Goal: Task Accomplishment & Management: Complete application form

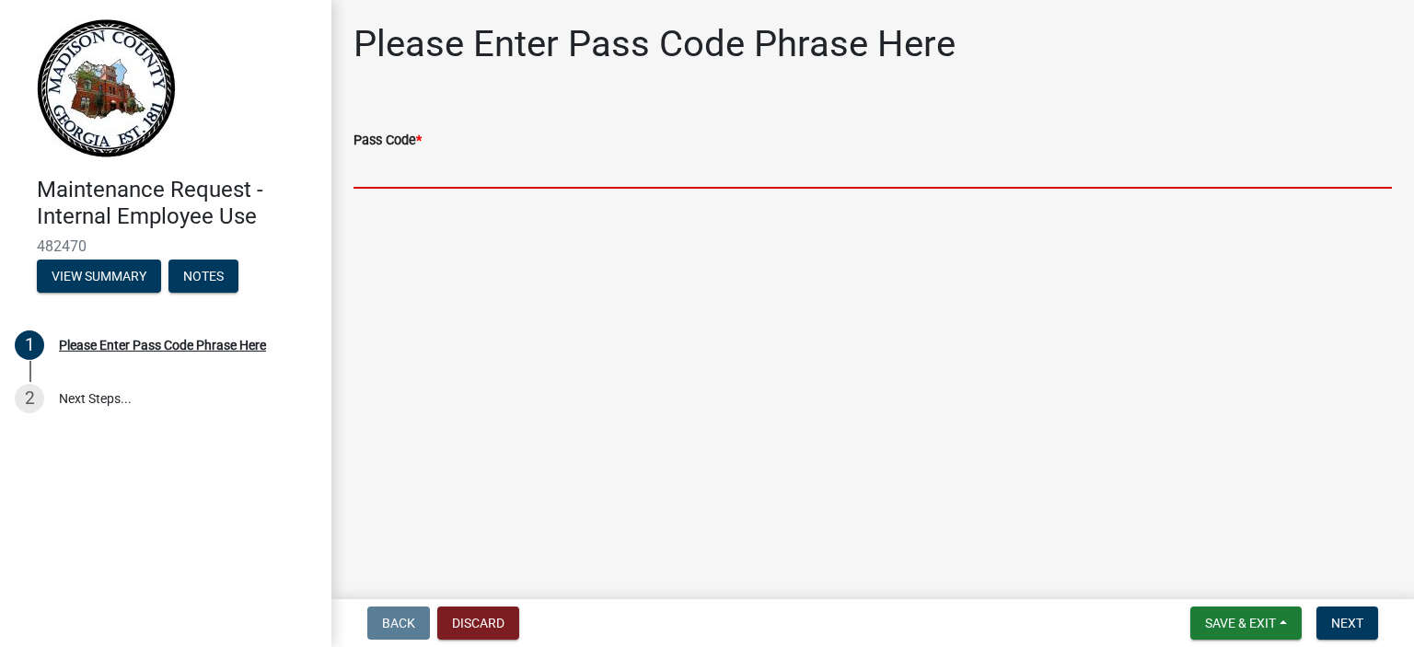
click at [476, 176] on input "Pass Code *" at bounding box center [873, 170] width 1038 height 38
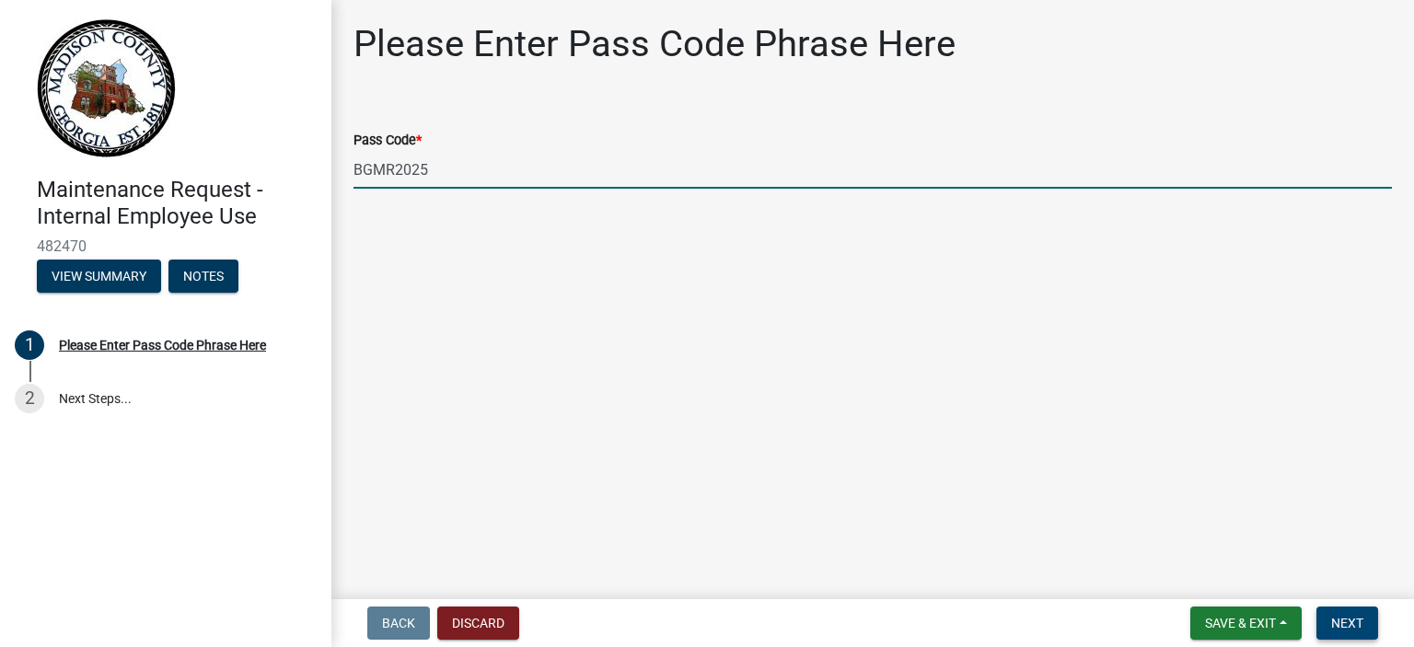
type input "BGMR2025"
click at [1354, 621] on span "Next" at bounding box center [1347, 623] width 32 height 15
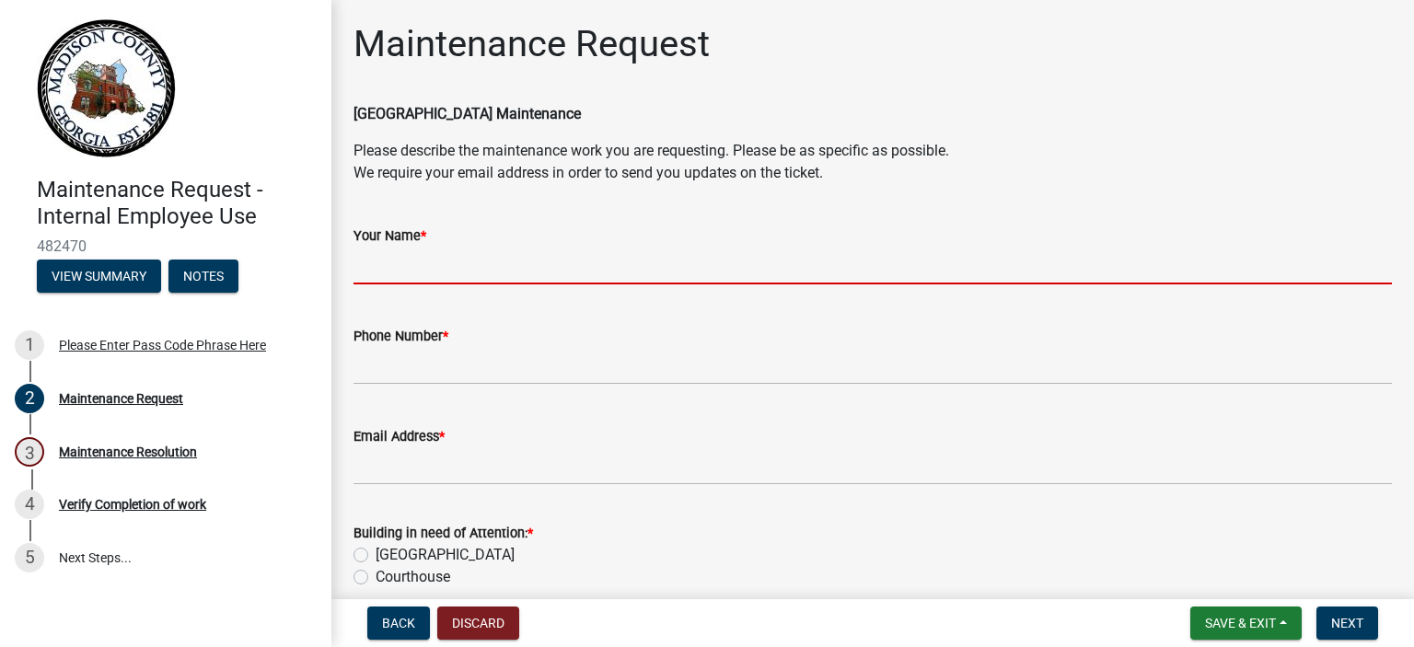
click at [446, 274] on input "Your Name *" at bounding box center [873, 266] width 1038 height 38
type input "[PERSON_NAME]"
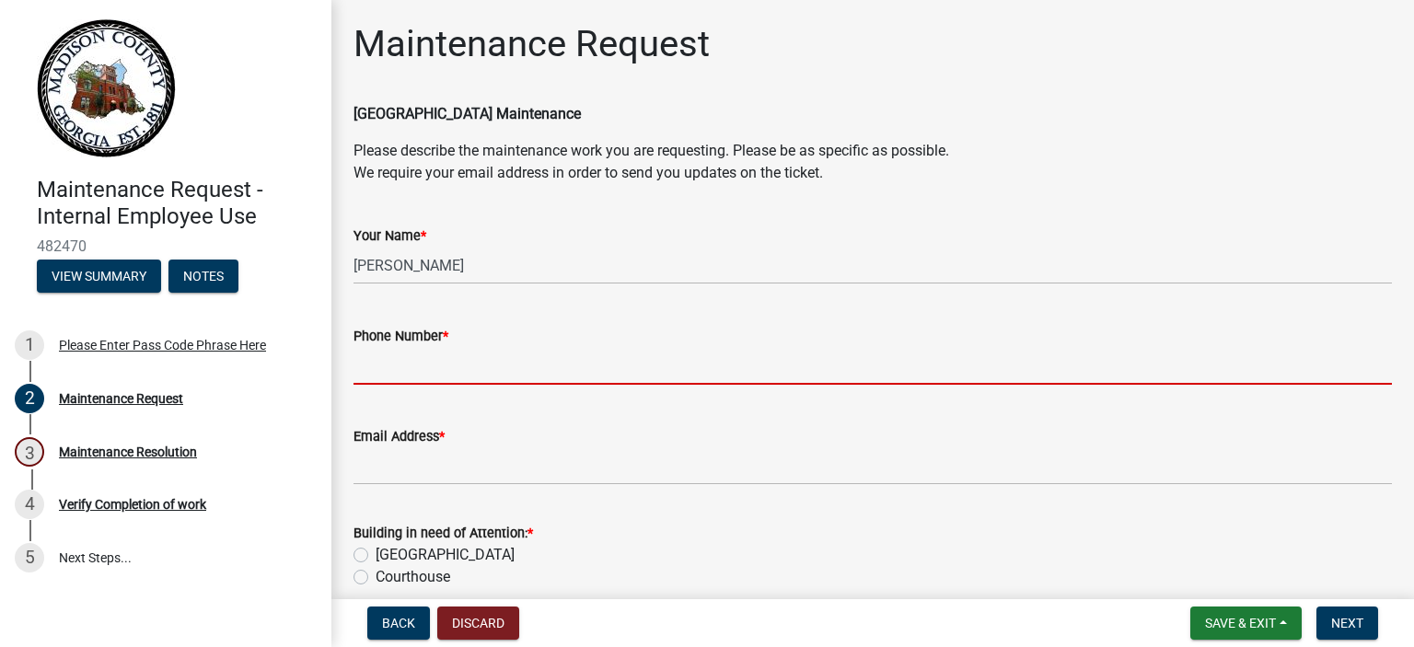
click at [423, 356] on input "Phone Number *" at bounding box center [873, 366] width 1038 height 38
type input "[PHONE_NUMBER] Extension #1901"
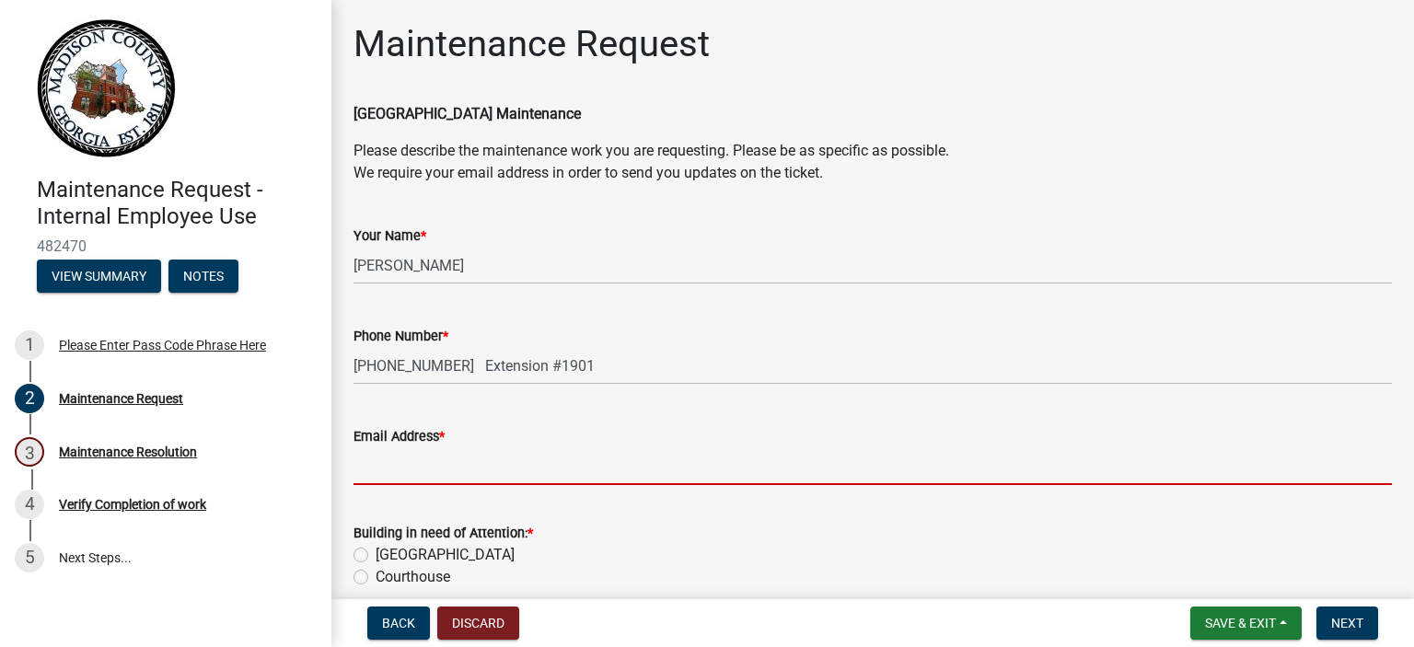
click at [432, 479] on input "Email Address *" at bounding box center [873, 466] width 1038 height 38
type input "[PERSON_NAME][EMAIL_ADDRESS][PERSON_NAME][DOMAIN_NAME]"
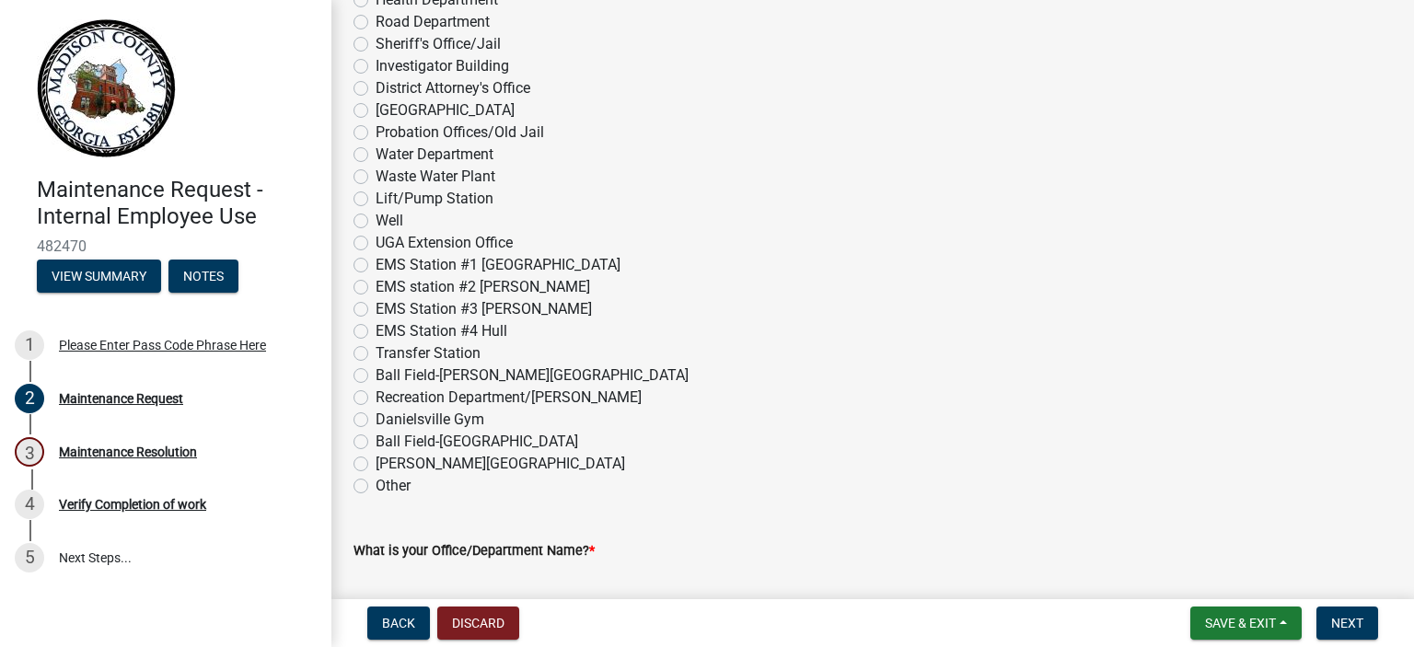
scroll to position [737, 0]
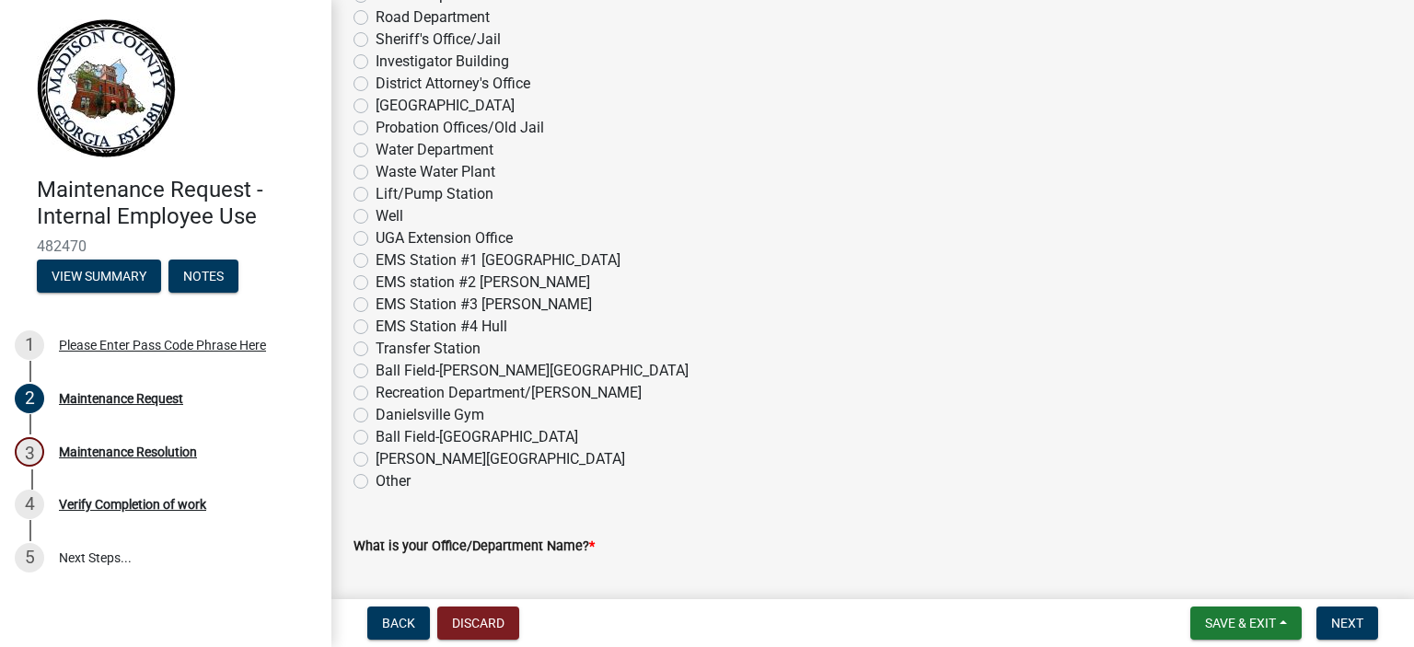
click at [376, 481] on label "Other" at bounding box center [393, 481] width 35 height 22
click at [376, 481] on input "Other" at bounding box center [382, 476] width 12 height 12
radio input "true"
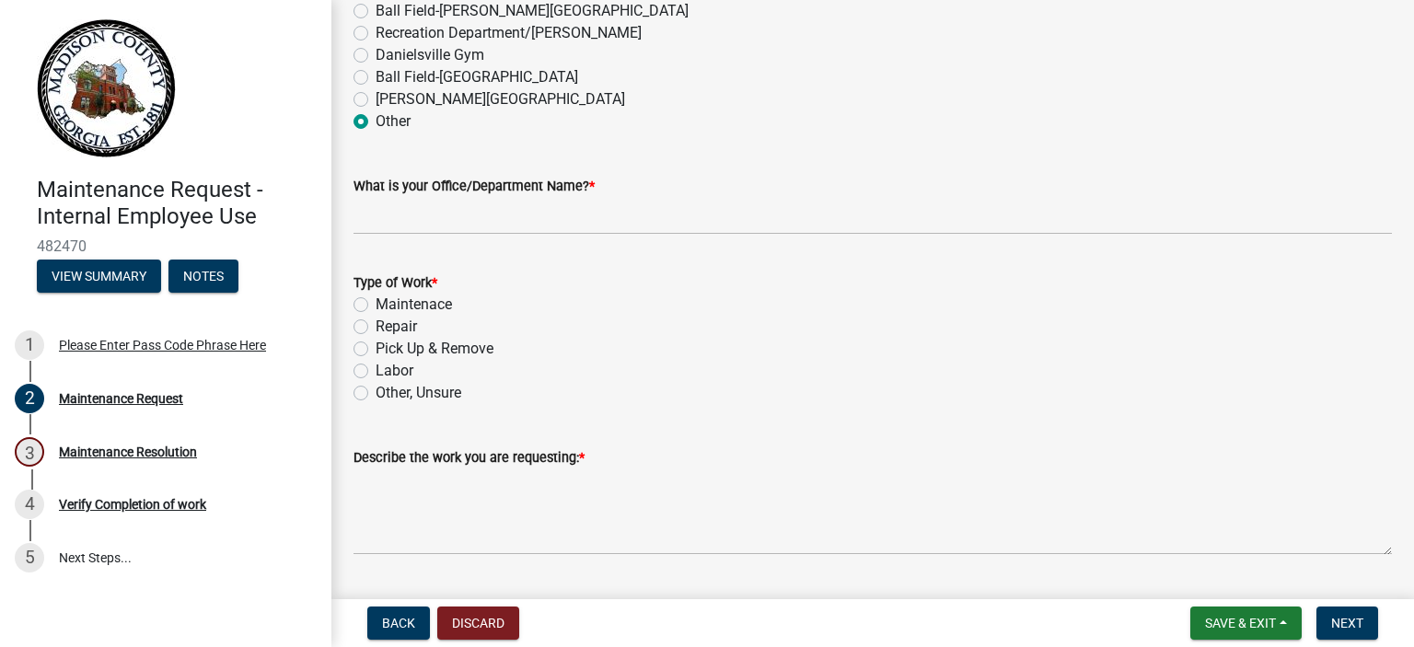
scroll to position [1105, 0]
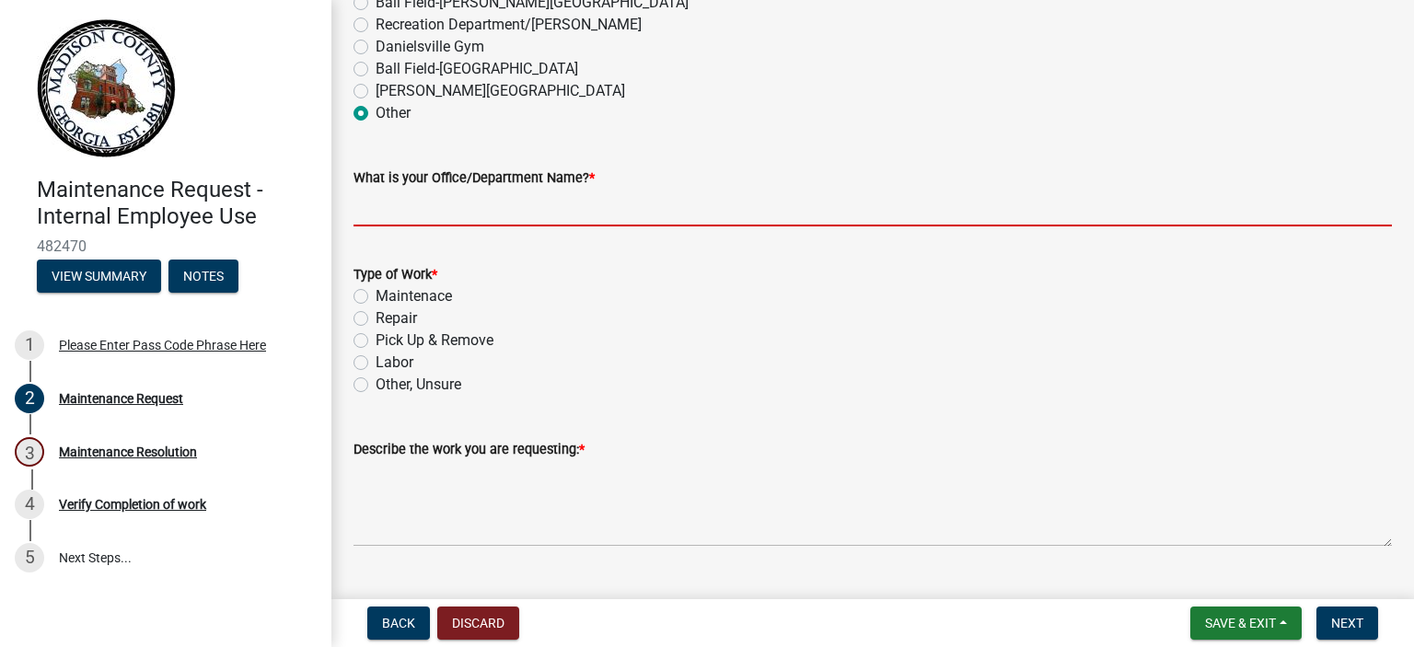
click at [413, 203] on input "What is your Office/Department Name? *" at bounding box center [873, 208] width 1038 height 38
type input "Fine Finish Service Center"
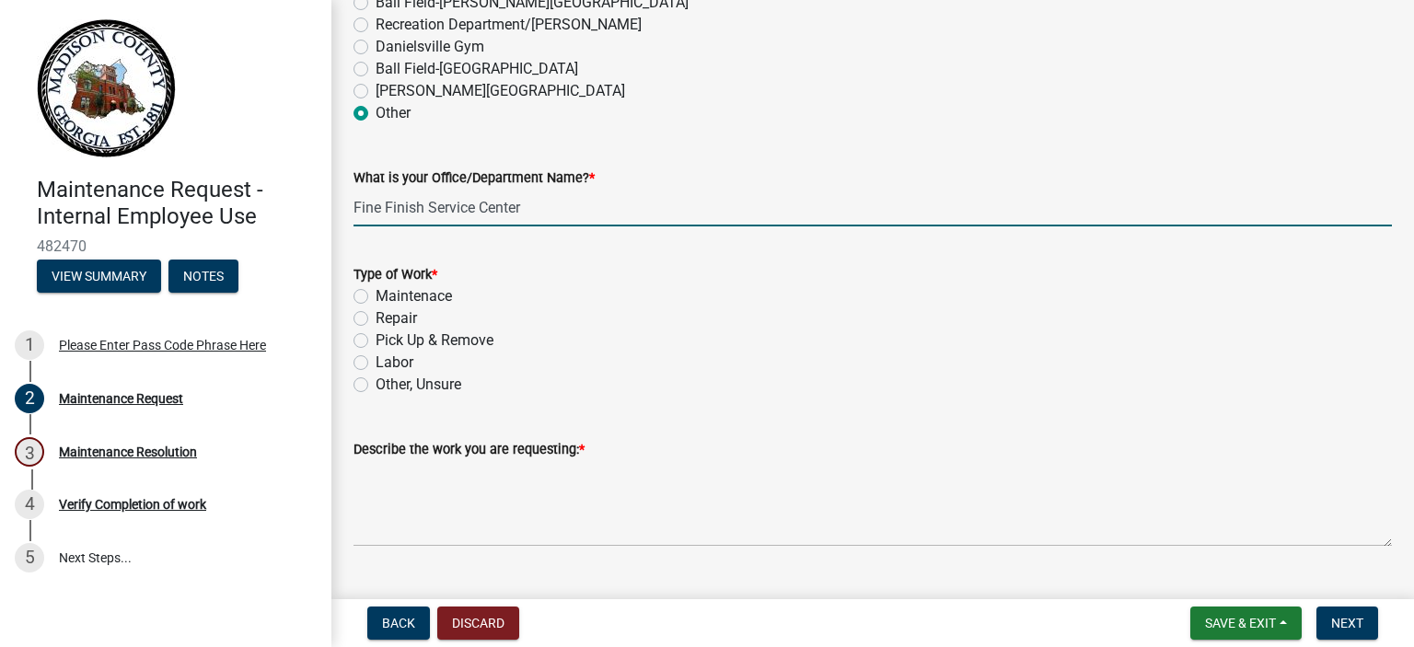
click at [376, 382] on label "Other, Unsure" at bounding box center [419, 385] width 86 height 22
click at [376, 382] on input "Other, Unsure" at bounding box center [382, 380] width 12 height 12
radio input "true"
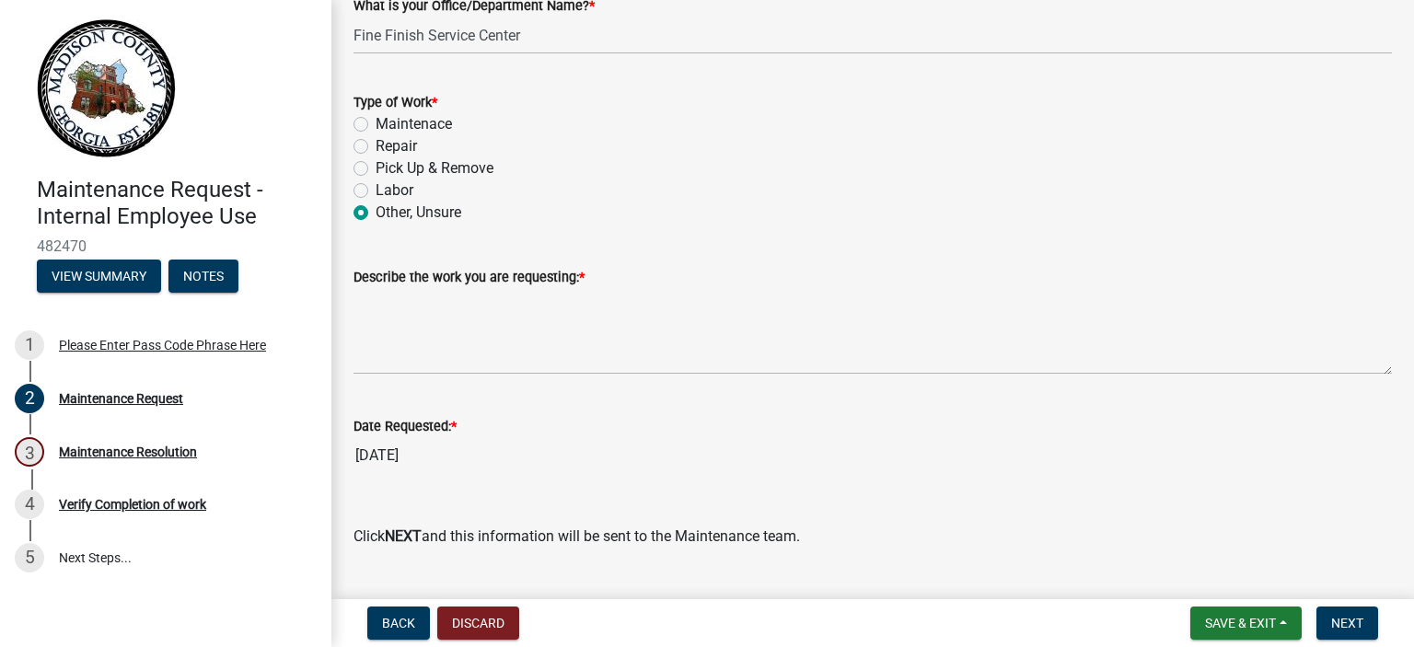
scroll to position [1289, 0]
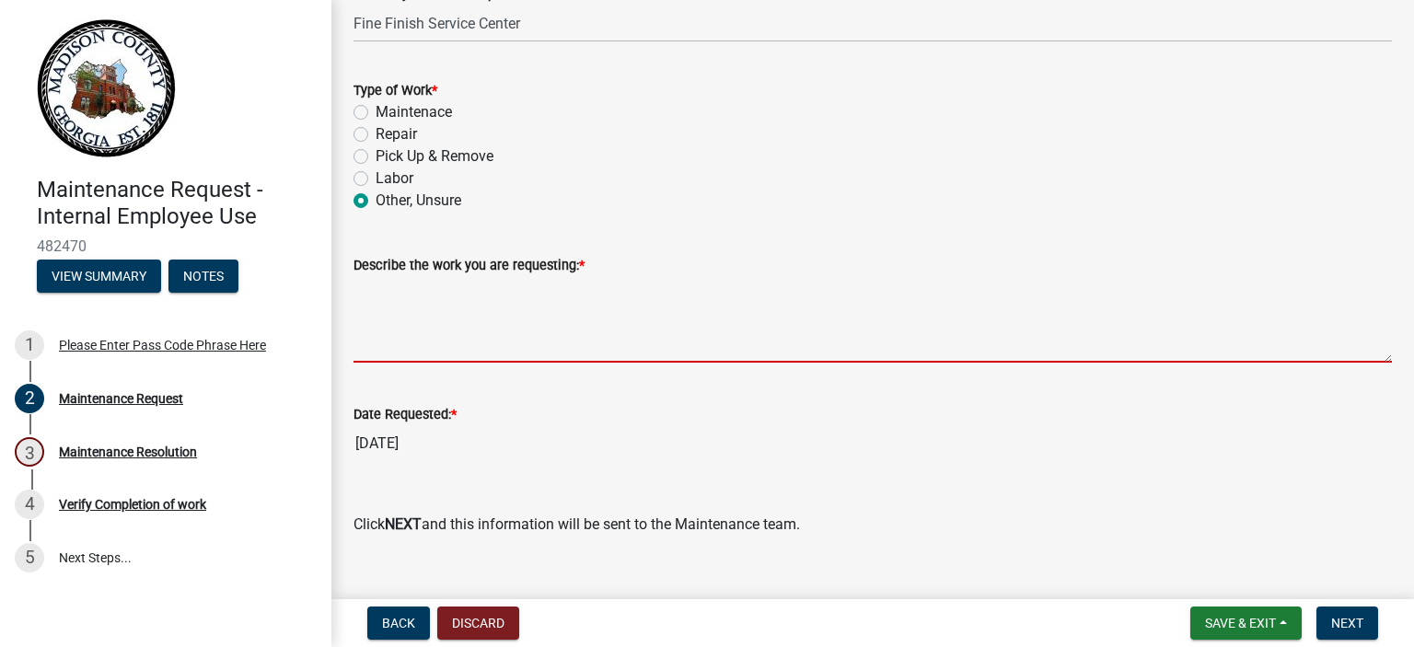
click at [458, 354] on textarea "Describe the work you are requesting: *" at bounding box center [873, 319] width 1038 height 87
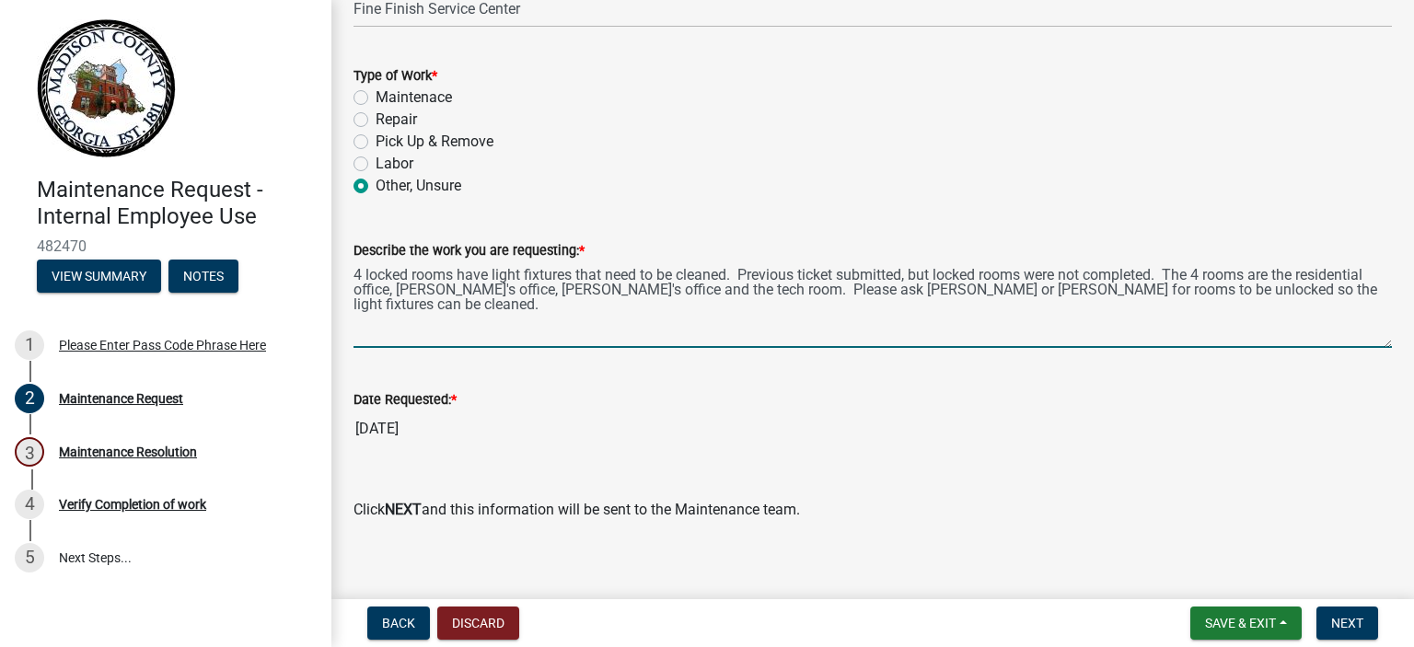
scroll to position [1318, 0]
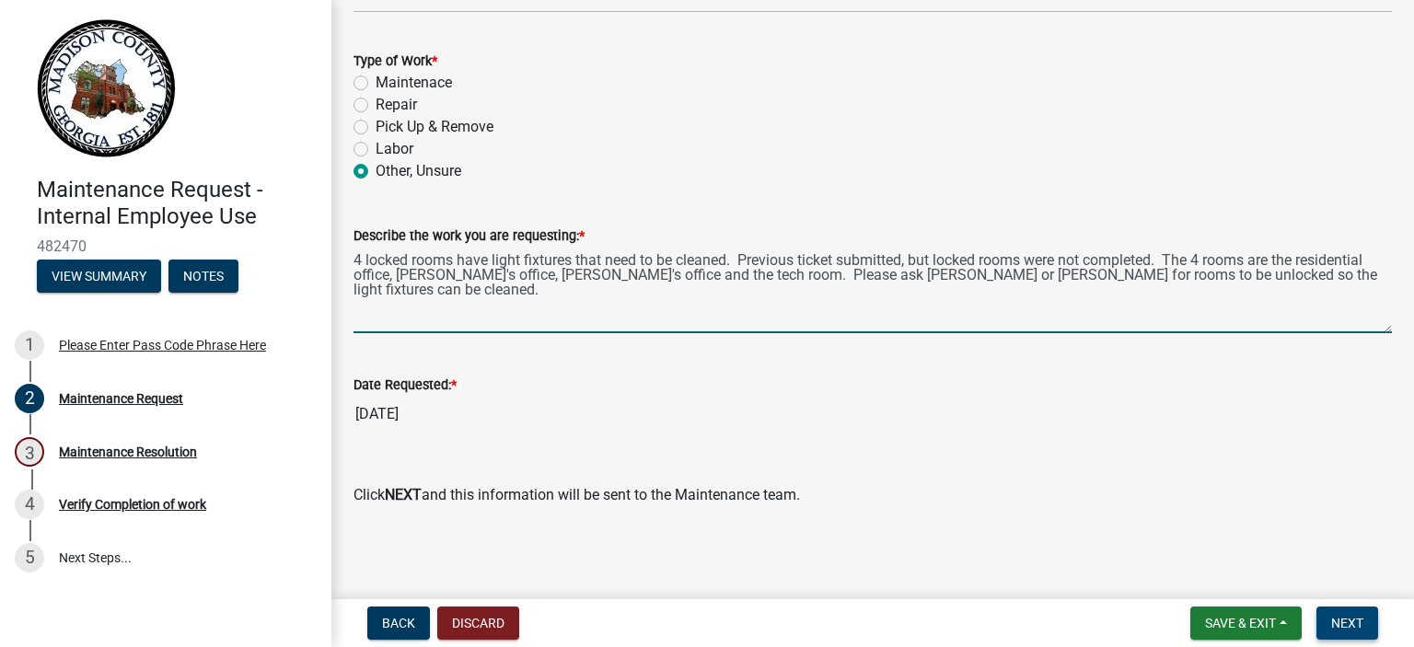
type textarea "4 locked rooms have light fixtures that need to be cleaned. Previous ticket sub…"
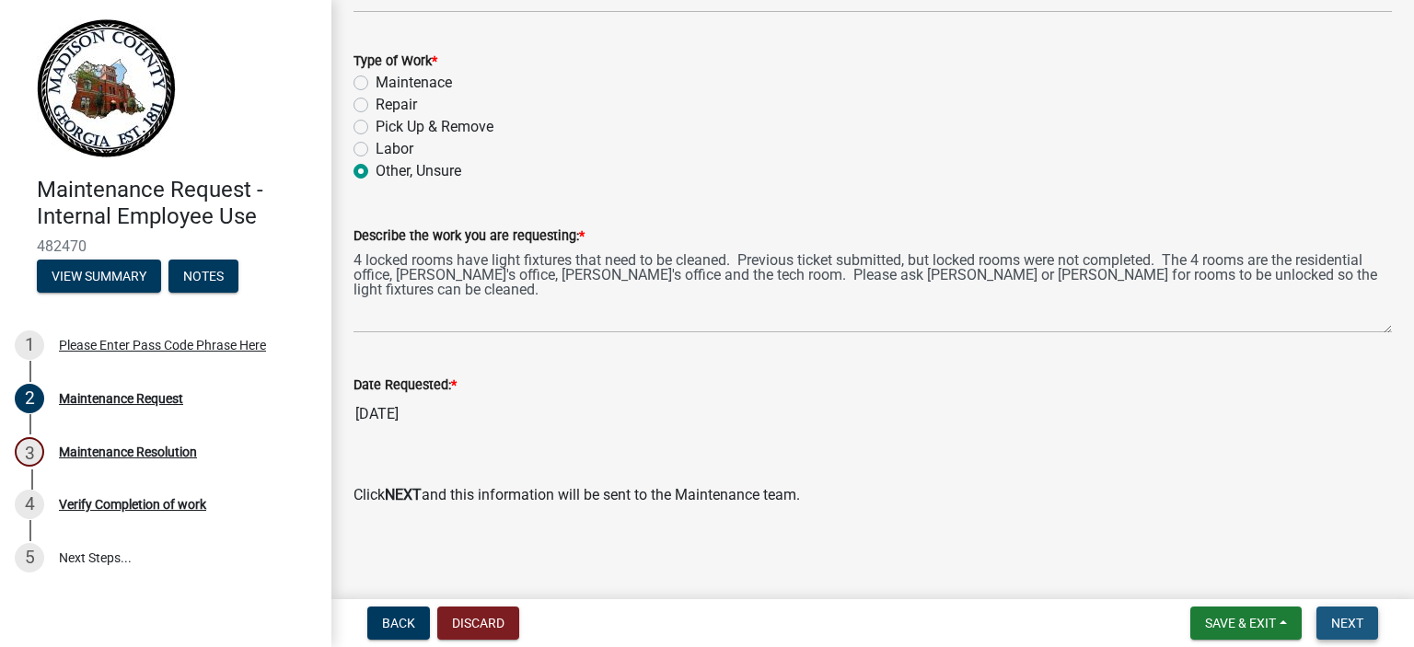
click at [1341, 612] on button "Next" at bounding box center [1348, 623] width 62 height 33
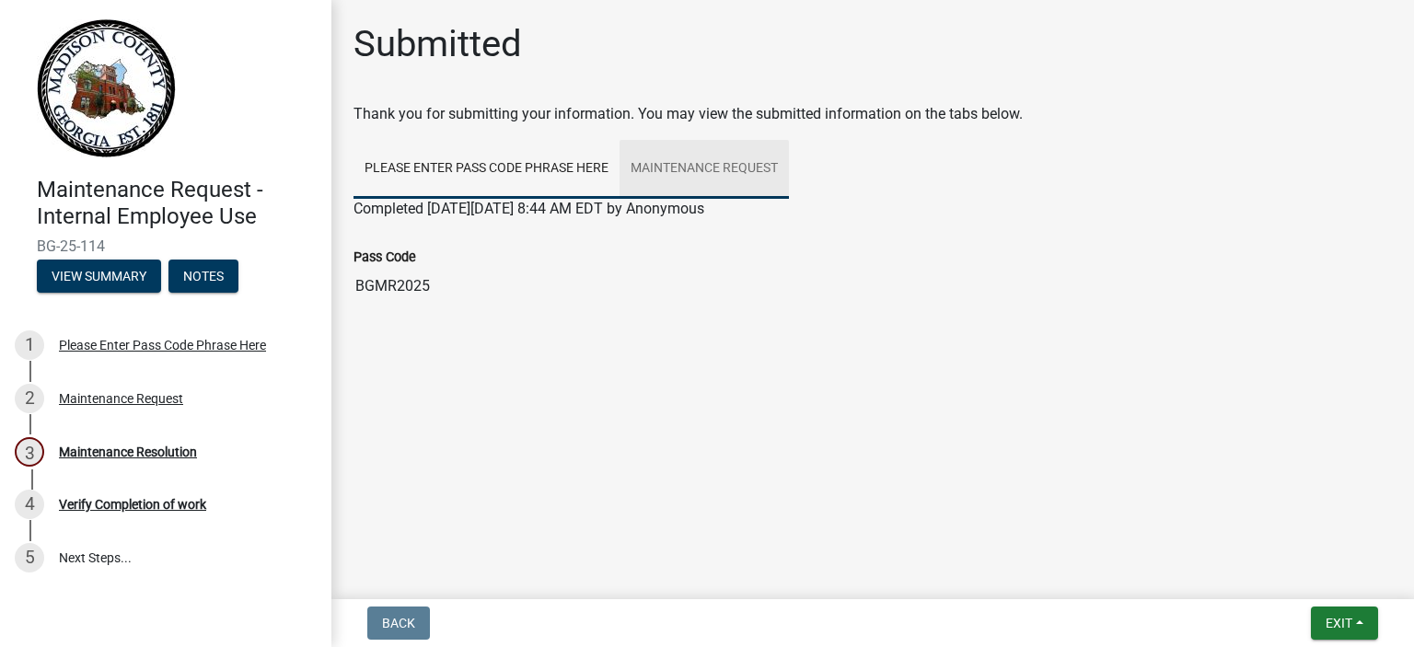
click at [715, 170] on link "Maintenance Request" at bounding box center [704, 169] width 169 height 59
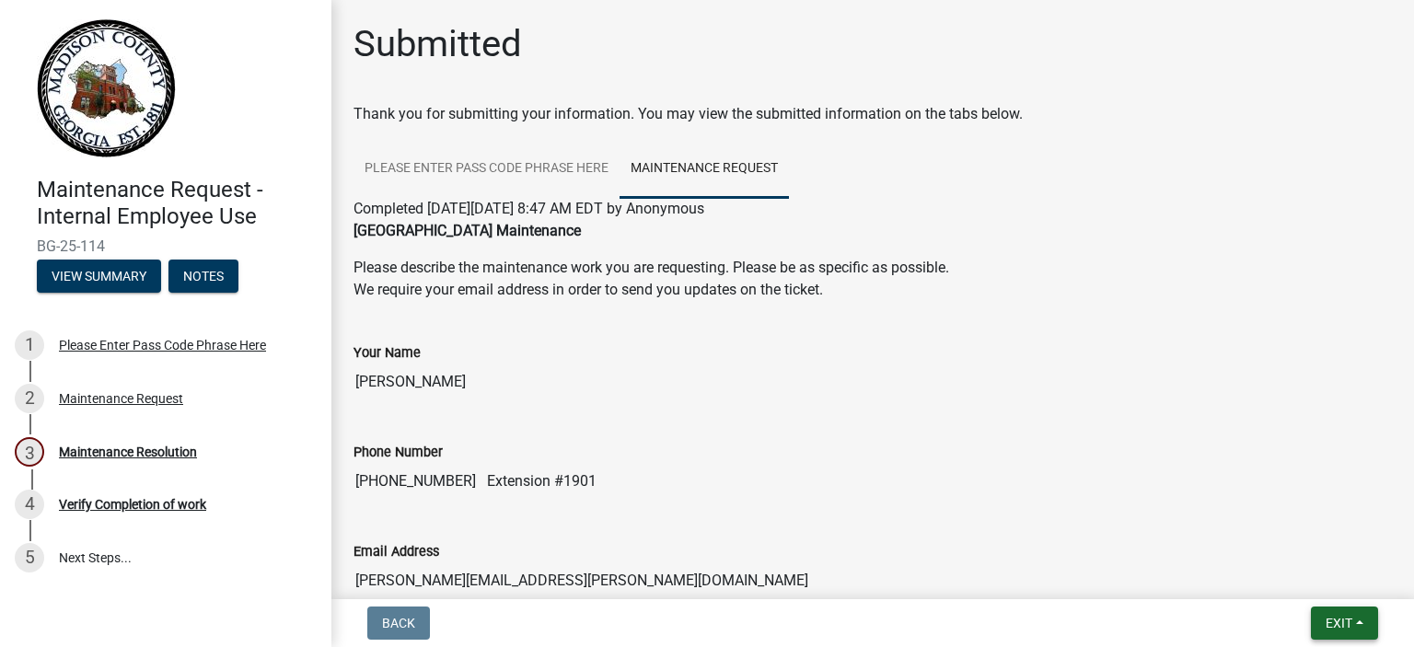
click at [1346, 617] on span "Exit" at bounding box center [1339, 623] width 27 height 15
click at [1288, 574] on button "Save & Exit" at bounding box center [1305, 575] width 147 height 44
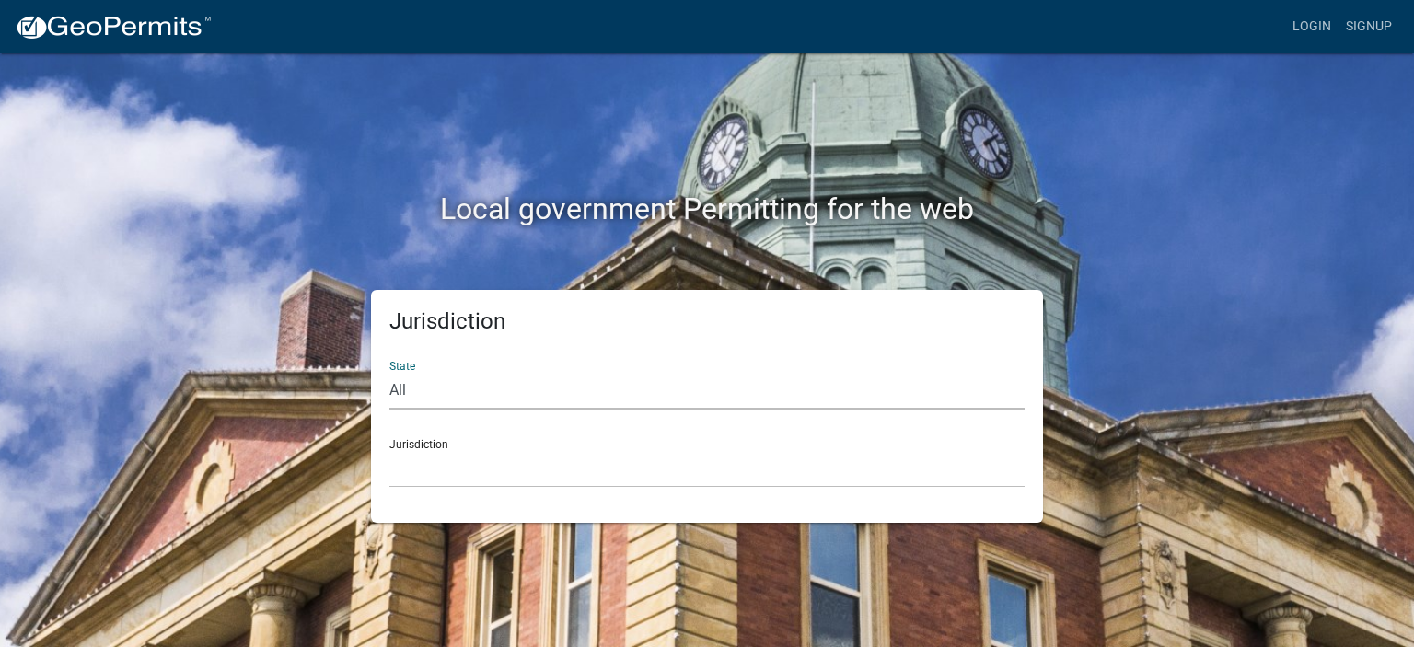
click at [461, 384] on select "All [US_STATE] [US_STATE] [US_STATE] [US_STATE] [US_STATE] [US_STATE] [US_STATE…" at bounding box center [706, 391] width 635 height 38
select select "[US_STATE]"
click at [389, 372] on select "All [US_STATE] [US_STATE] [US_STATE] [US_STATE] [US_STATE] [US_STATE] [US_STATE…" at bounding box center [706, 391] width 635 height 38
click at [466, 467] on select "[GEOGRAPHIC_DATA], [US_STATE][PERSON_NAME][GEOGRAPHIC_DATA], [US_STATE][PERSON_…" at bounding box center [706, 469] width 635 height 38
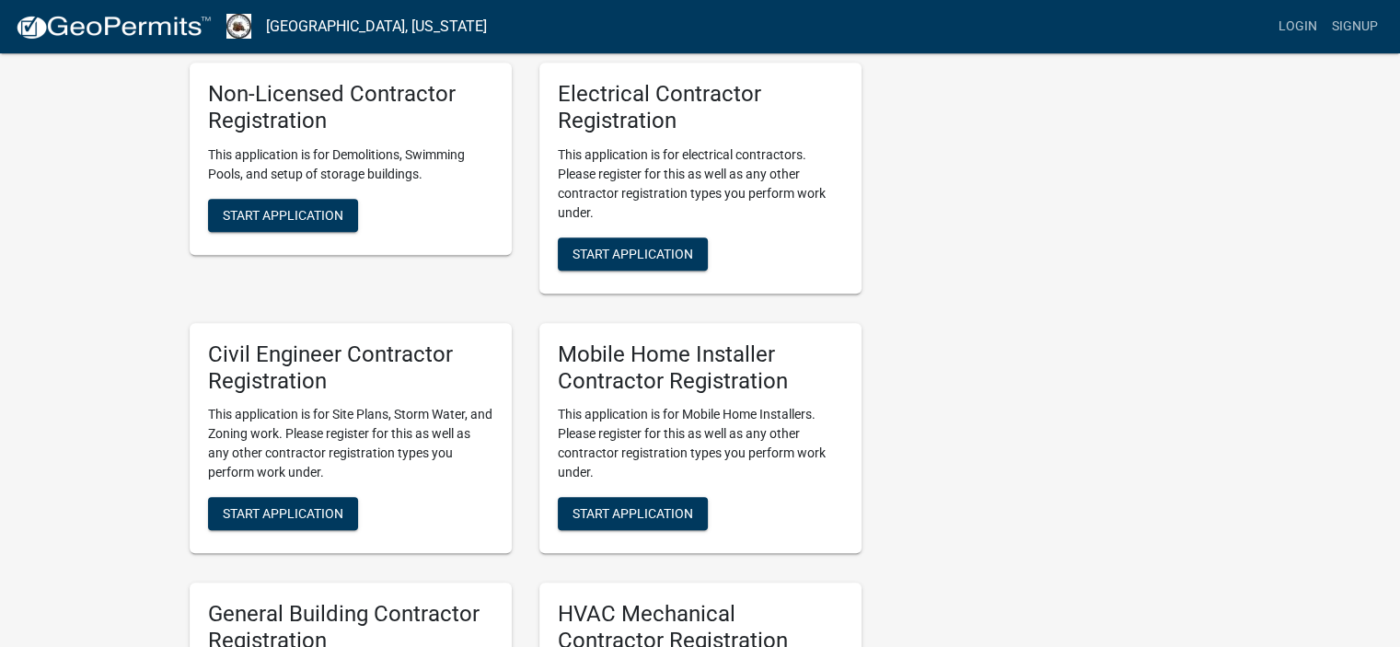
scroll to position [1288, 0]
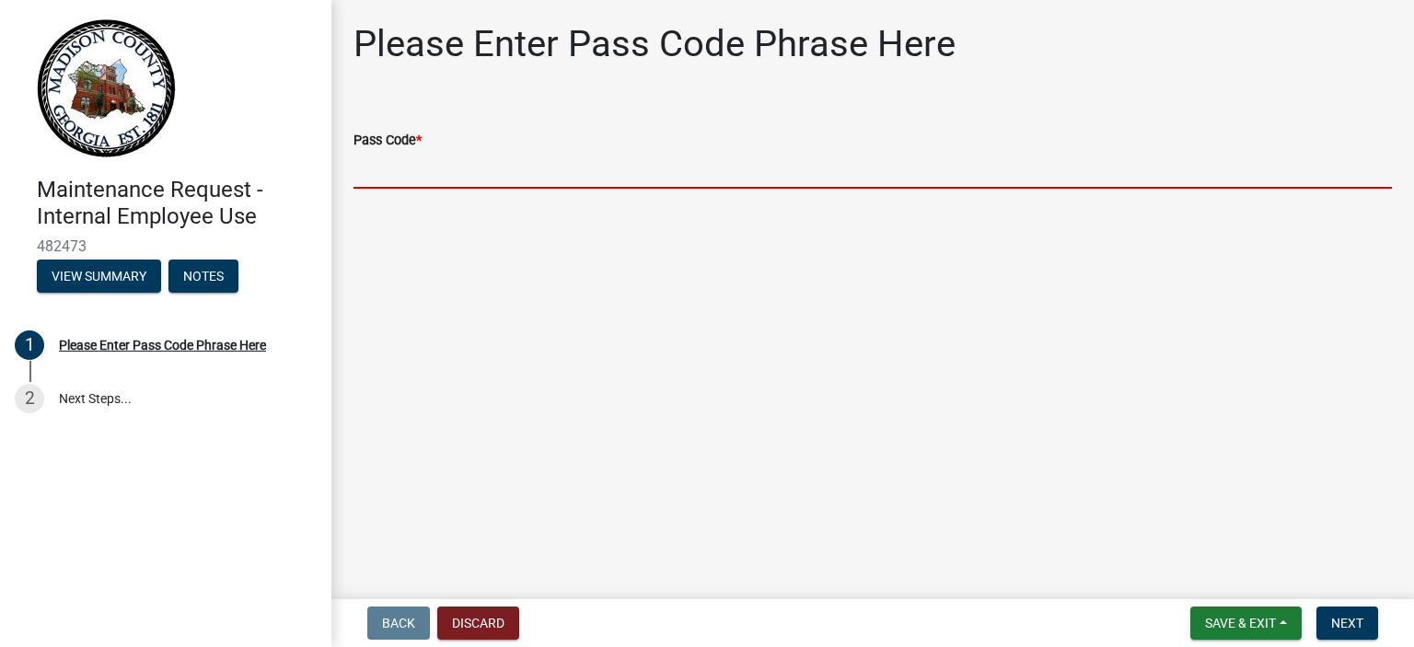
click at [477, 182] on input "Pass Code *" at bounding box center [873, 170] width 1038 height 38
type input "BGMR2025"
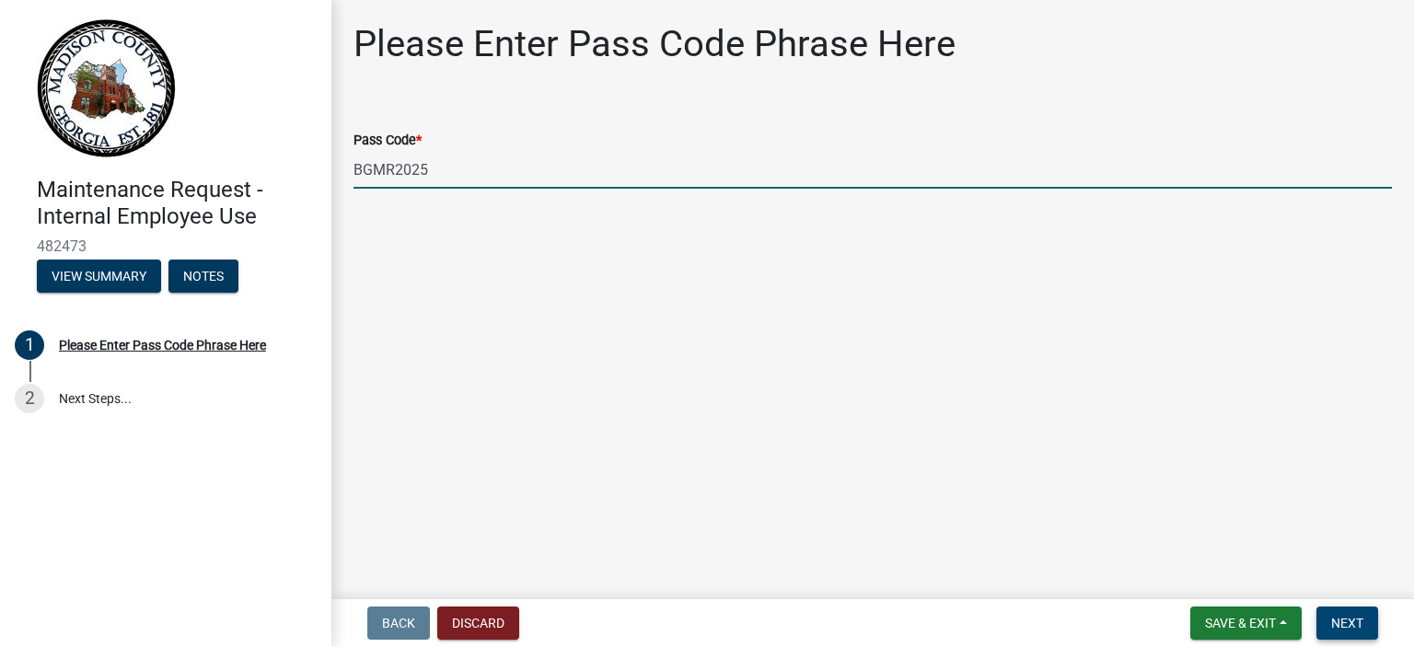
click at [1345, 625] on span "Next" at bounding box center [1347, 623] width 32 height 15
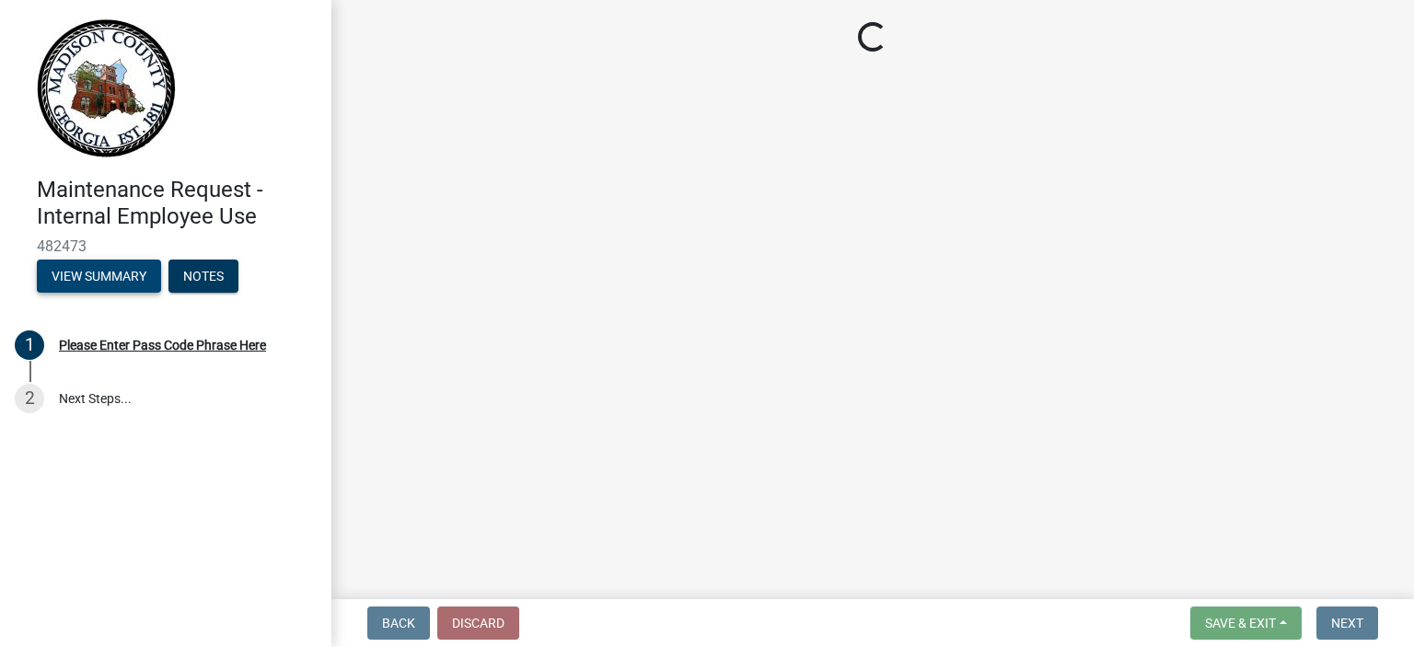
click at [105, 275] on button "View Summary" at bounding box center [99, 276] width 124 height 33
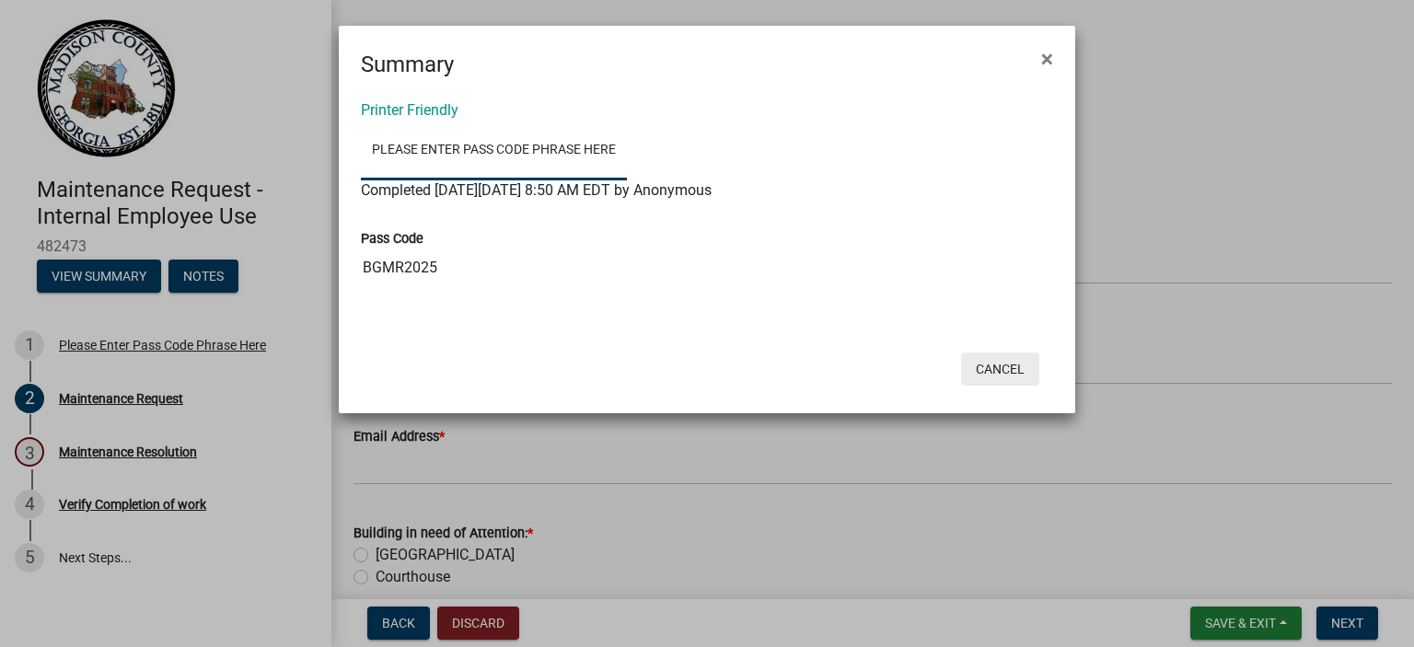
click at [1007, 366] on button "Cancel" at bounding box center [1000, 369] width 78 height 33
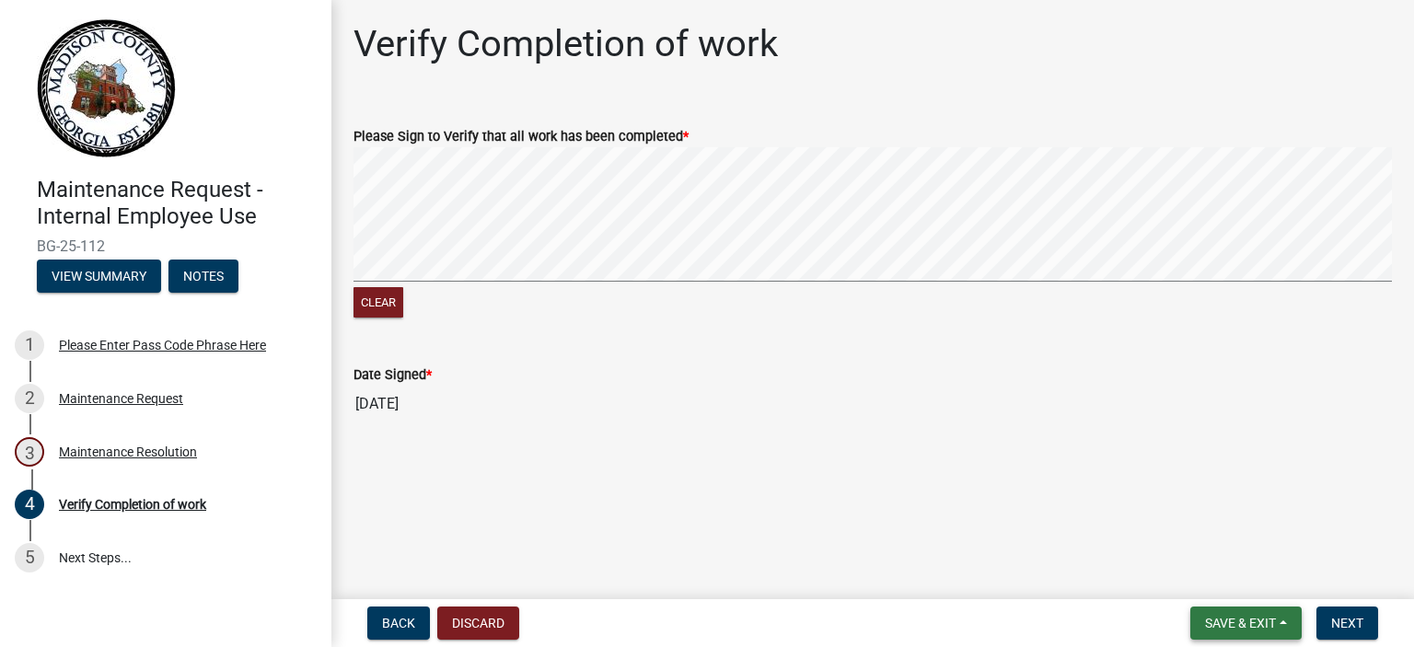
click at [1257, 618] on span "Save & Exit" at bounding box center [1240, 623] width 71 height 15
click at [1224, 577] on button "Save & Exit" at bounding box center [1227, 575] width 147 height 44
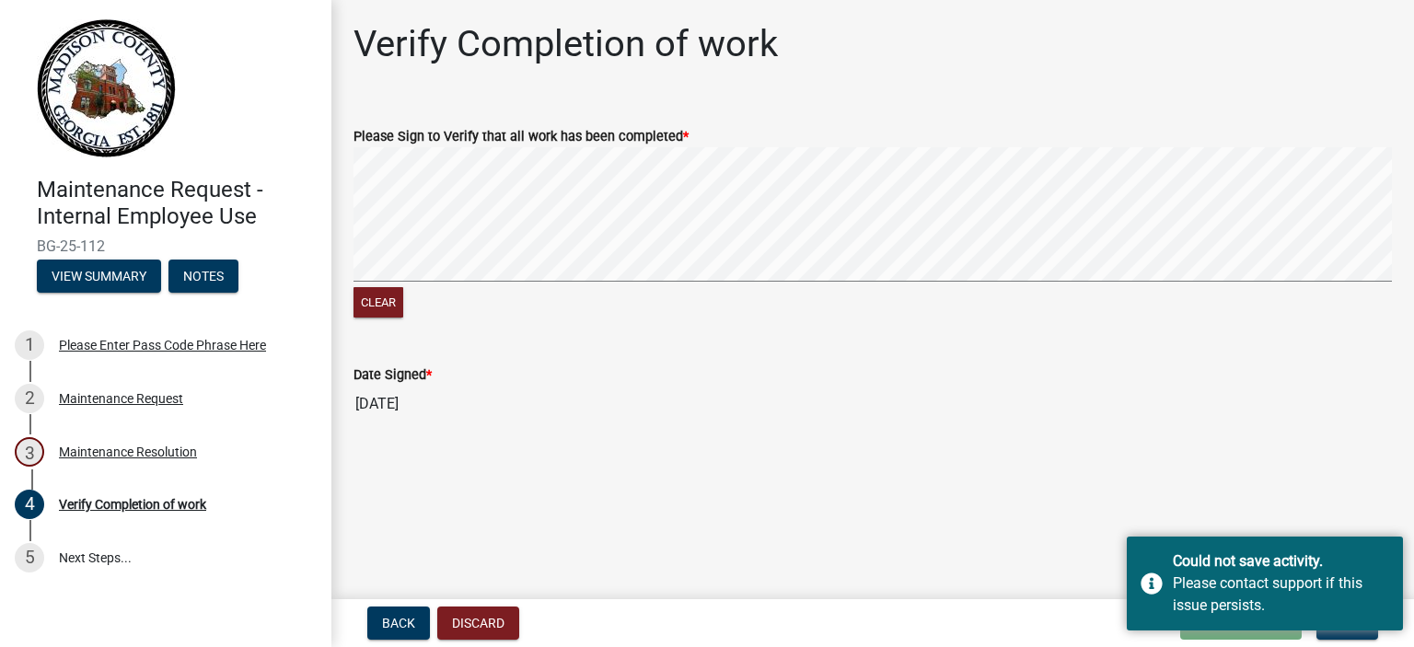
drag, startPoint x: 867, startPoint y: 481, endPoint x: 857, endPoint y: 485, distance: 10.8
click at [867, 481] on main "Verify Completion of work Please Sign to Verify that all work has been complete…" at bounding box center [872, 296] width 1083 height 592
click at [389, 616] on span "Back" at bounding box center [398, 623] width 33 height 15
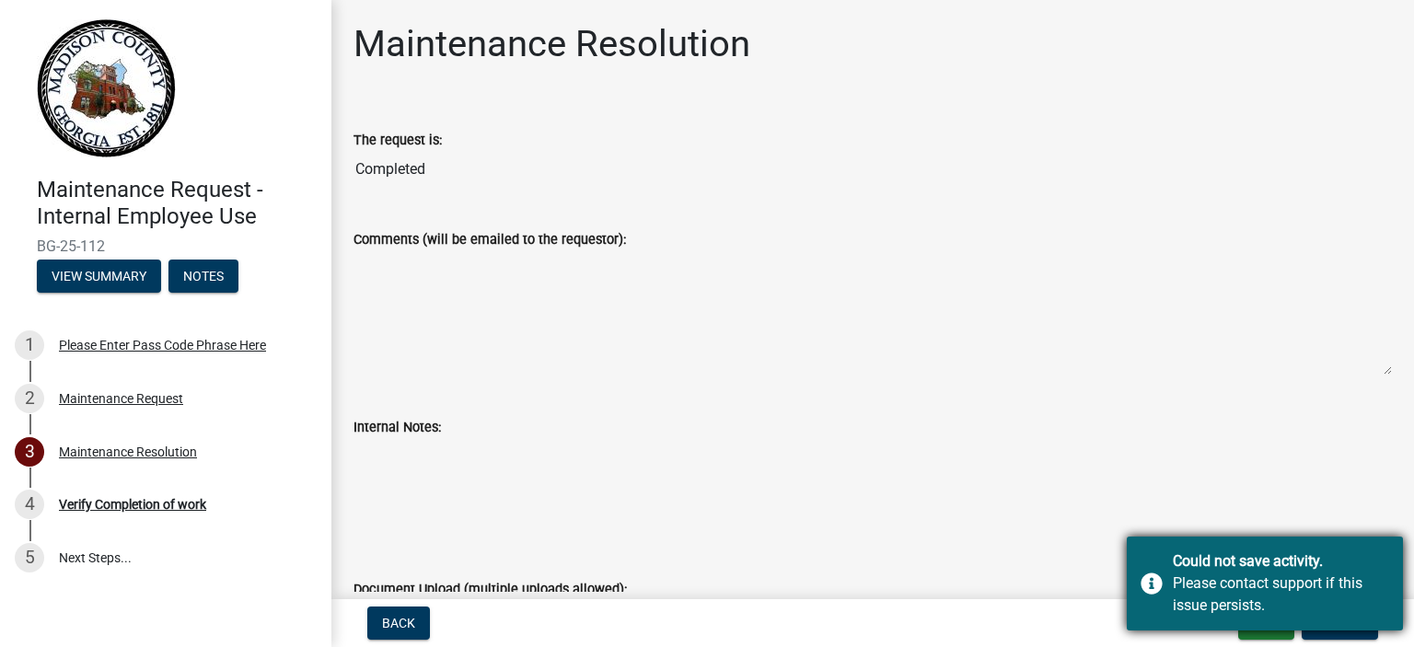
click at [1352, 629] on div "Could not save activity. Please contact support if this issue persists." at bounding box center [1265, 584] width 276 height 94
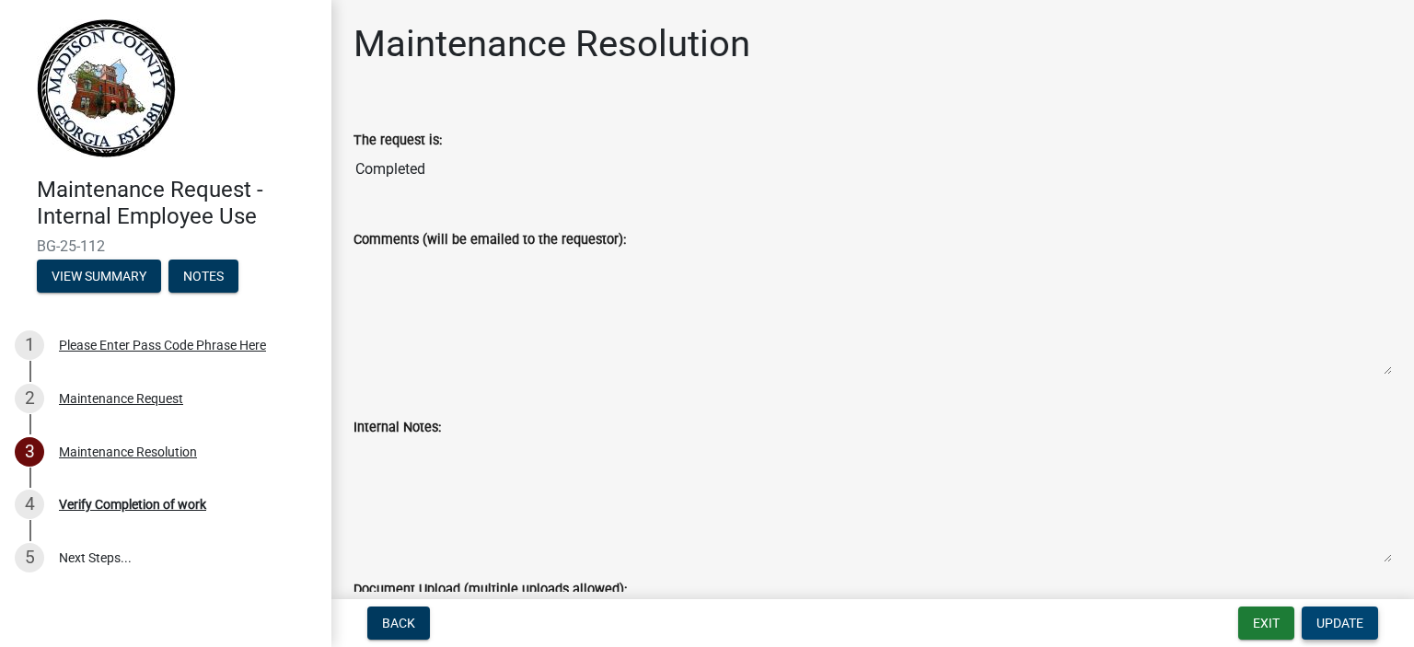
click at [1352, 629] on span "Update" at bounding box center [1340, 623] width 47 height 15
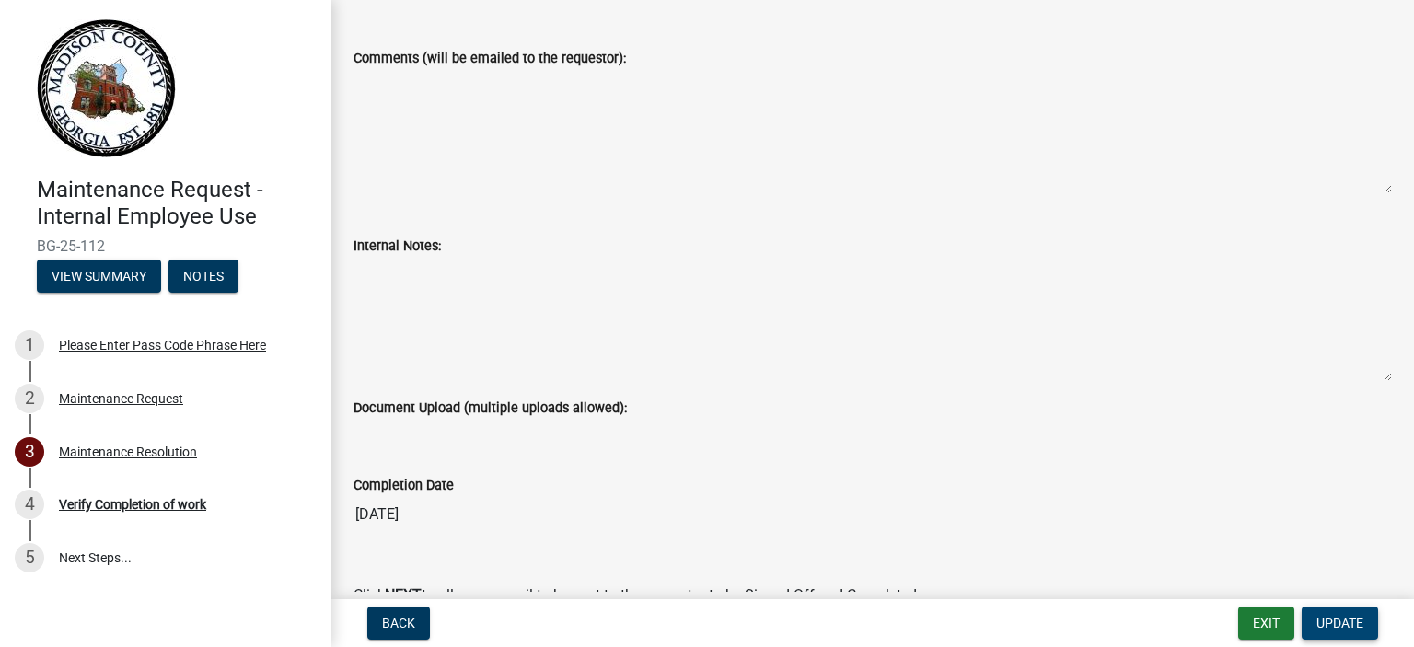
scroll to position [281, 0]
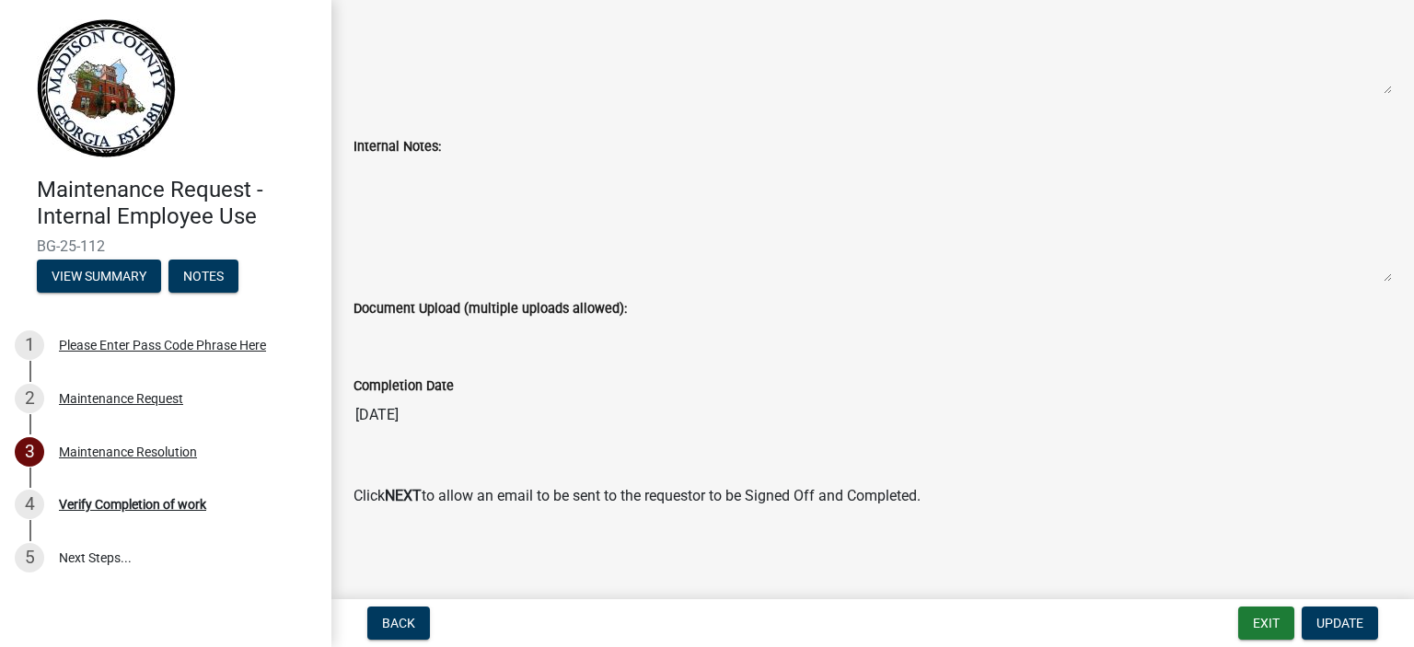
drag, startPoint x: 383, startPoint y: 224, endPoint x: 425, endPoint y: 146, distance: 88.2
click at [384, 216] on textarea "Internal Notes:" at bounding box center [873, 219] width 1038 height 125
click at [435, 193] on textarea "Internal Notes:" at bounding box center [873, 219] width 1038 height 125
click at [464, 356] on div "Completion Date 09/19/2025" at bounding box center [873, 391] width 1038 height 85
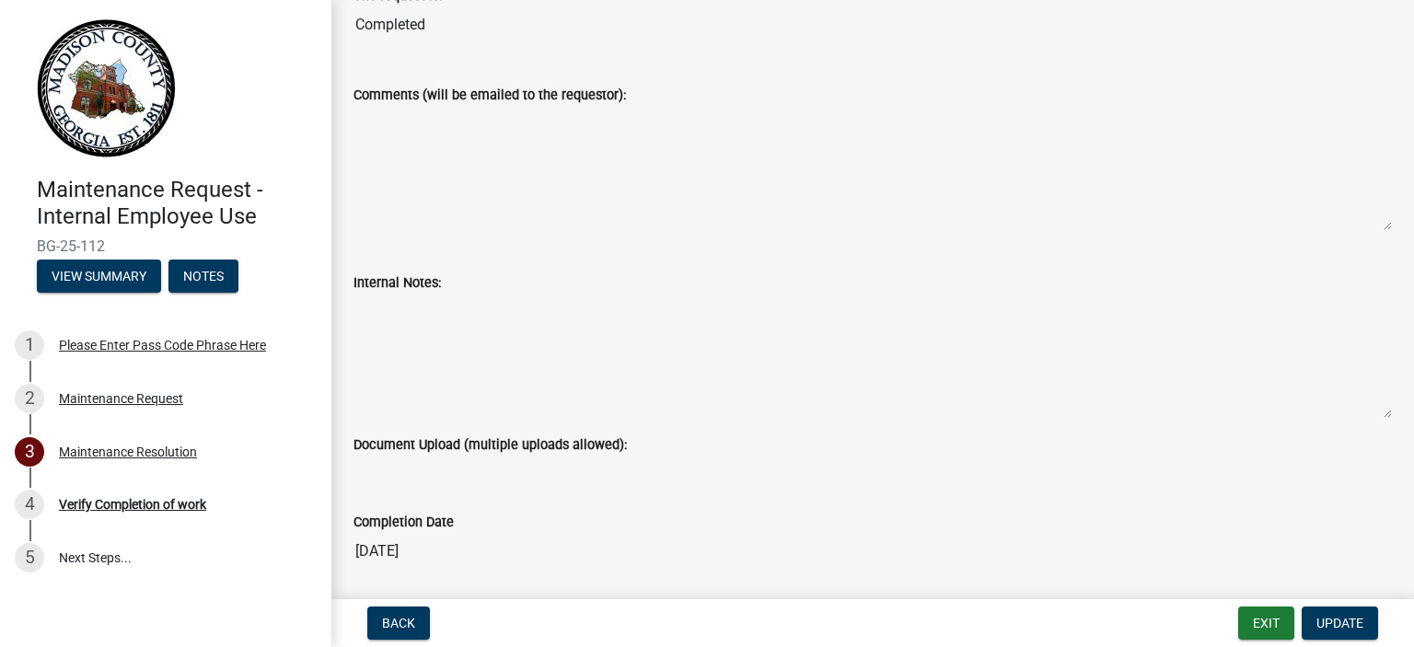
scroll to position [0, 0]
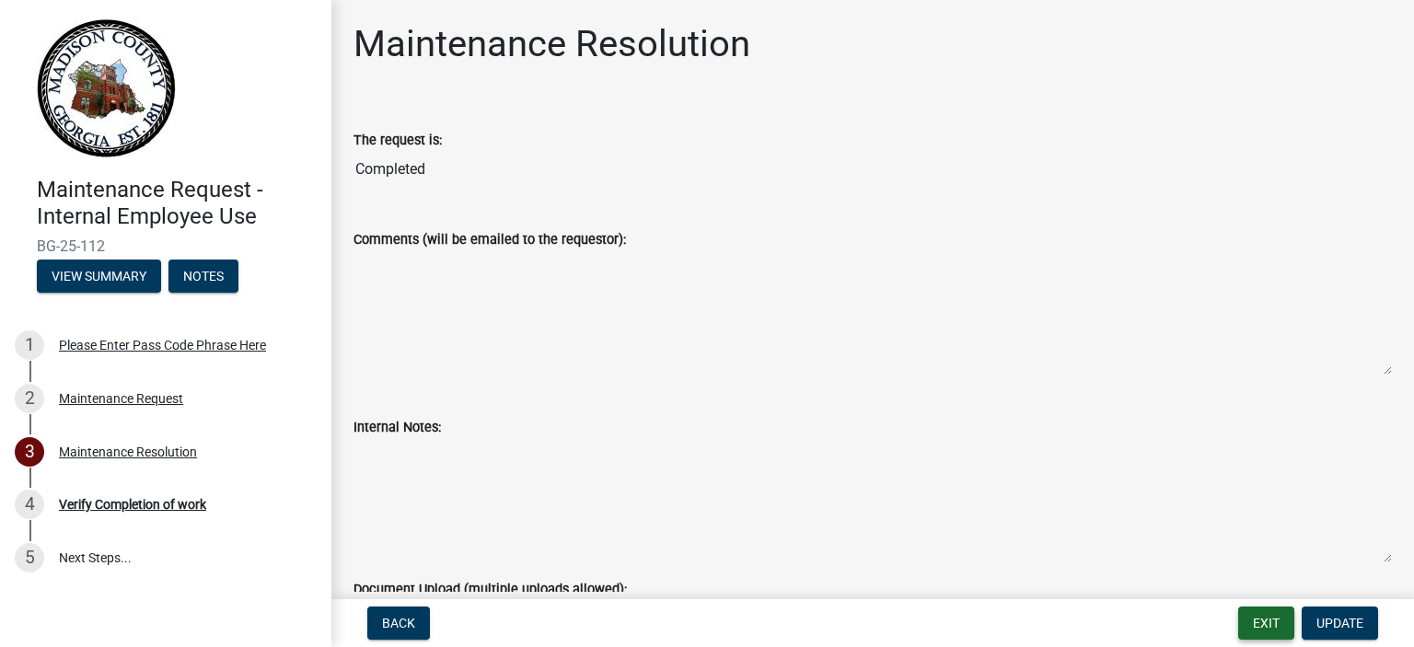
click at [1282, 616] on button "Exit" at bounding box center [1266, 623] width 56 height 33
